Goal: Transaction & Acquisition: Book appointment/travel/reservation

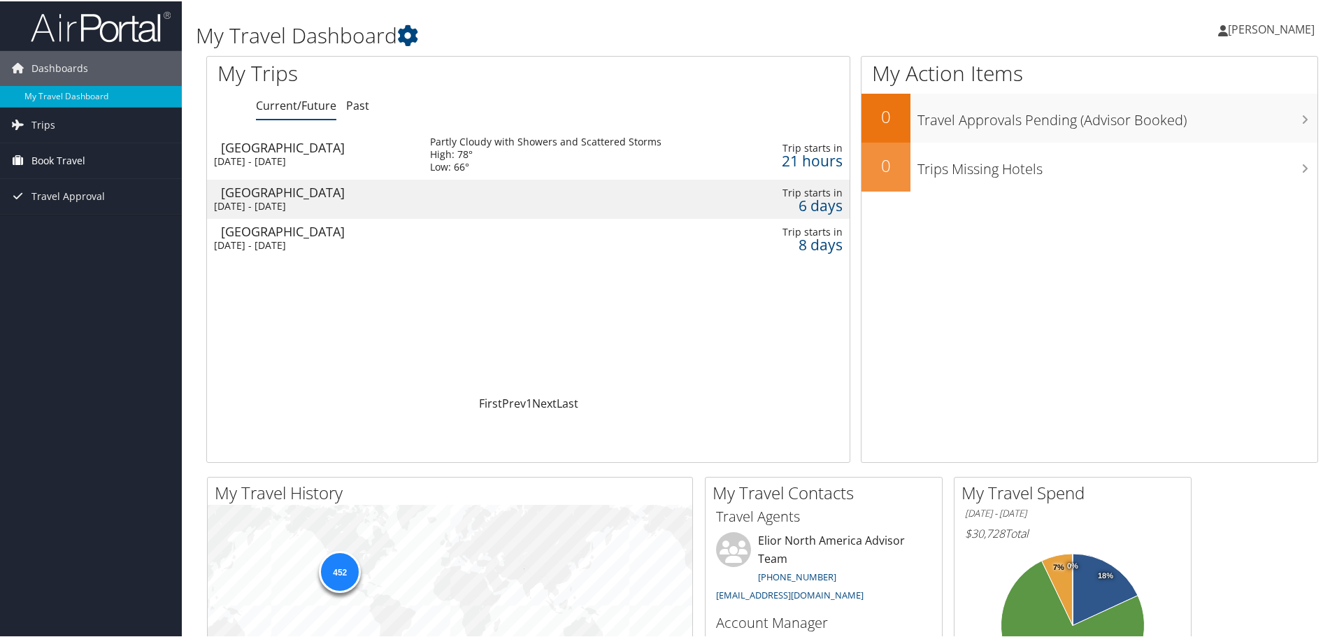
click at [85, 154] on span "Book Travel" at bounding box center [58, 159] width 54 height 35
click at [79, 232] on link "Book/Manage Online Trips" at bounding box center [91, 229] width 182 height 21
